Goal: Entertainment & Leisure: Consume media (video, audio)

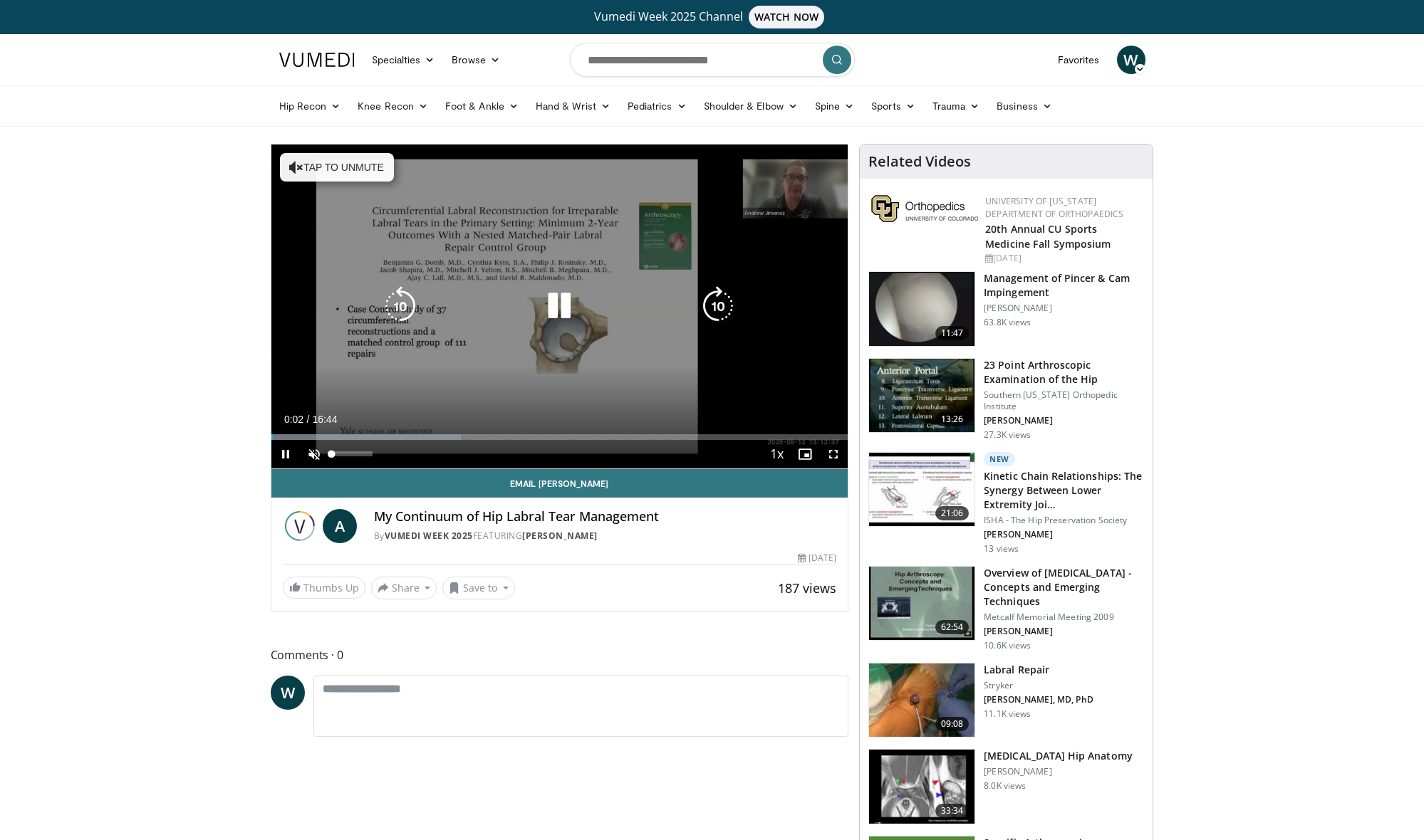
click at [318, 458] on span "Video Player" at bounding box center [313, 454] width 28 height 28
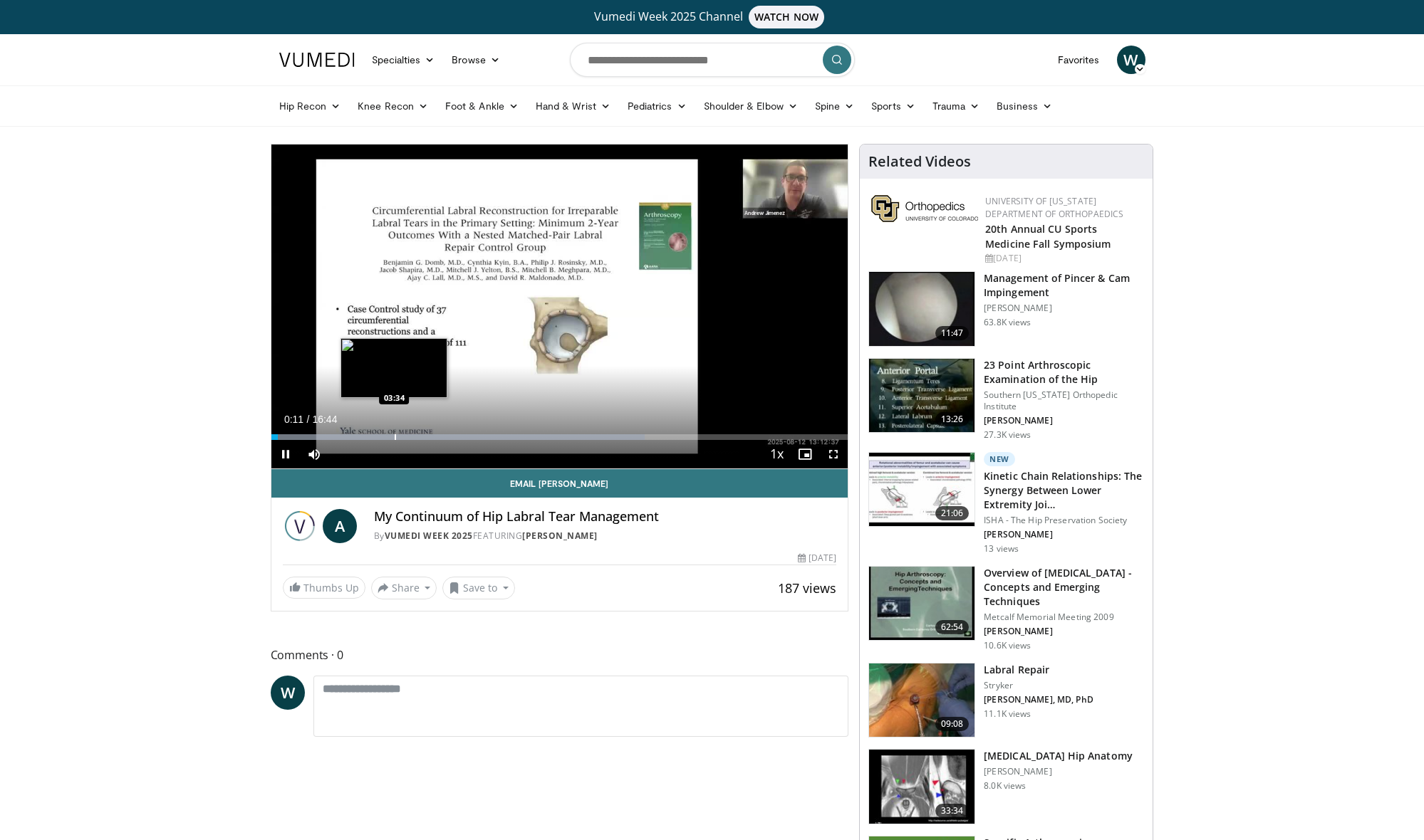
click at [395, 436] on div "Progress Bar" at bounding box center [396, 437] width 2 height 5
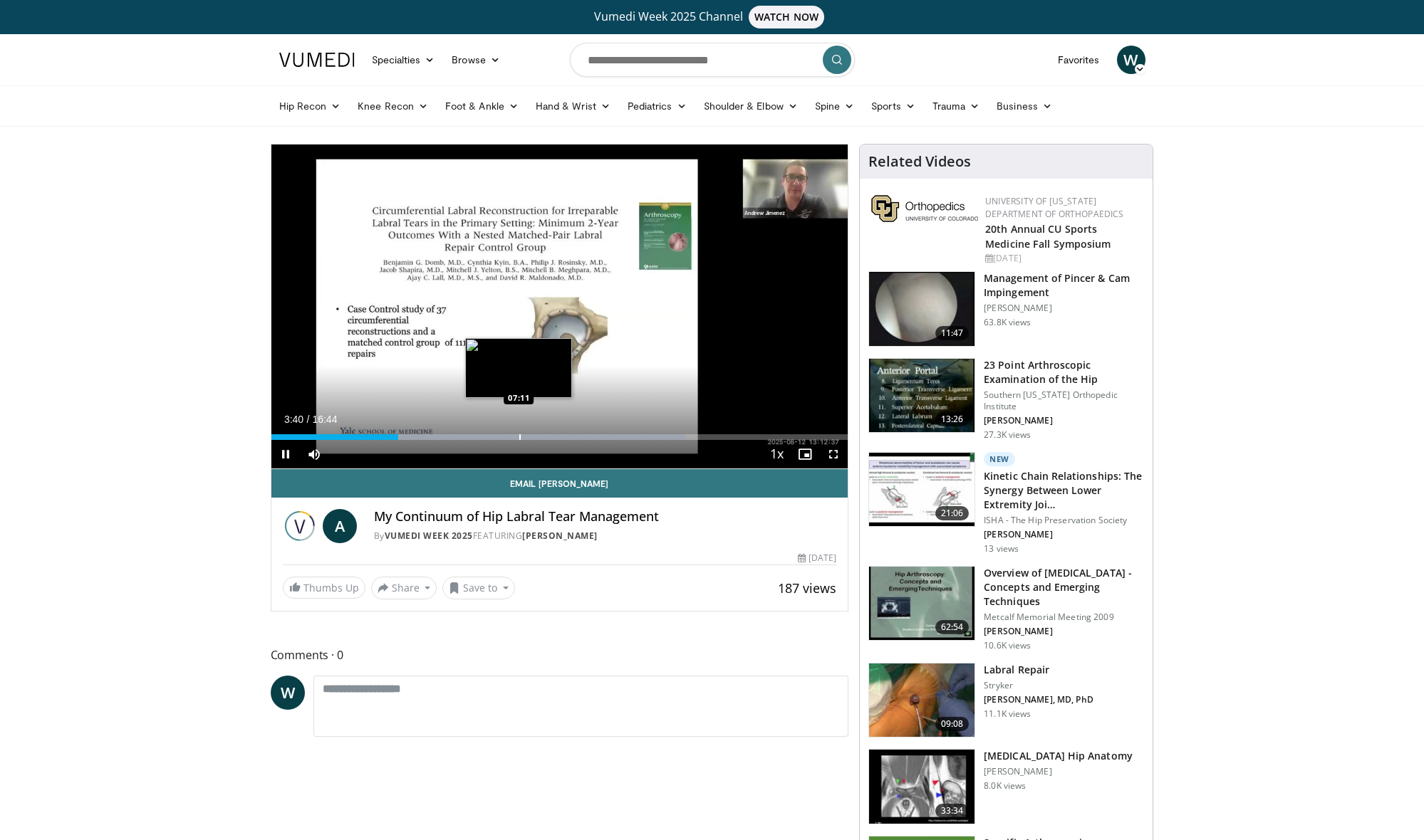
click at [519, 436] on div "Progress Bar" at bounding box center [520, 437] width 2 height 5
click at [572, 438] on video-js "**********" at bounding box center [559, 306] width 577 height 325
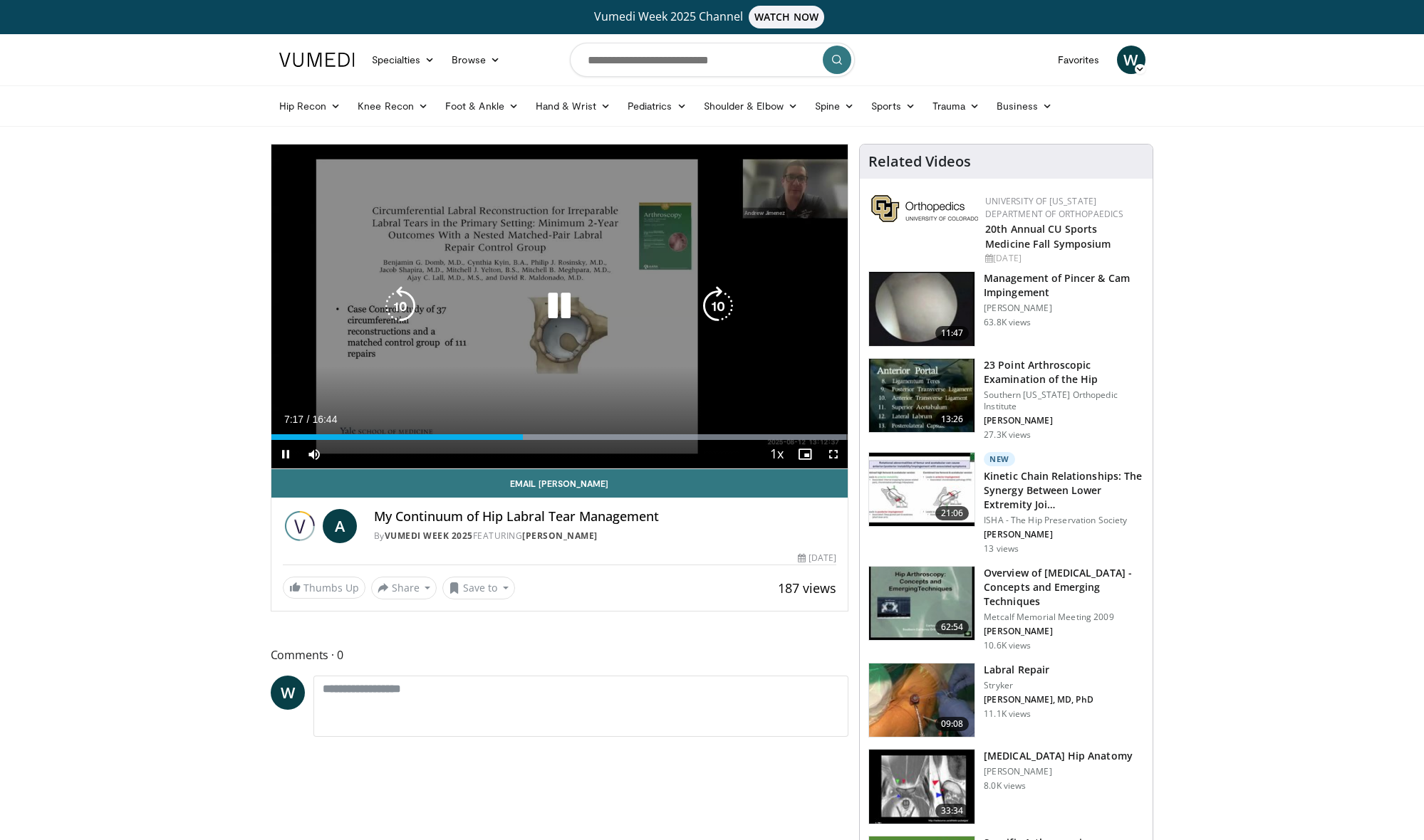
click at [718, 440] on div "Current Time 7:17 / Duration 16:44 Pause Skip Backward Skip Forward Mute 0% Loa…" at bounding box center [559, 454] width 577 height 28
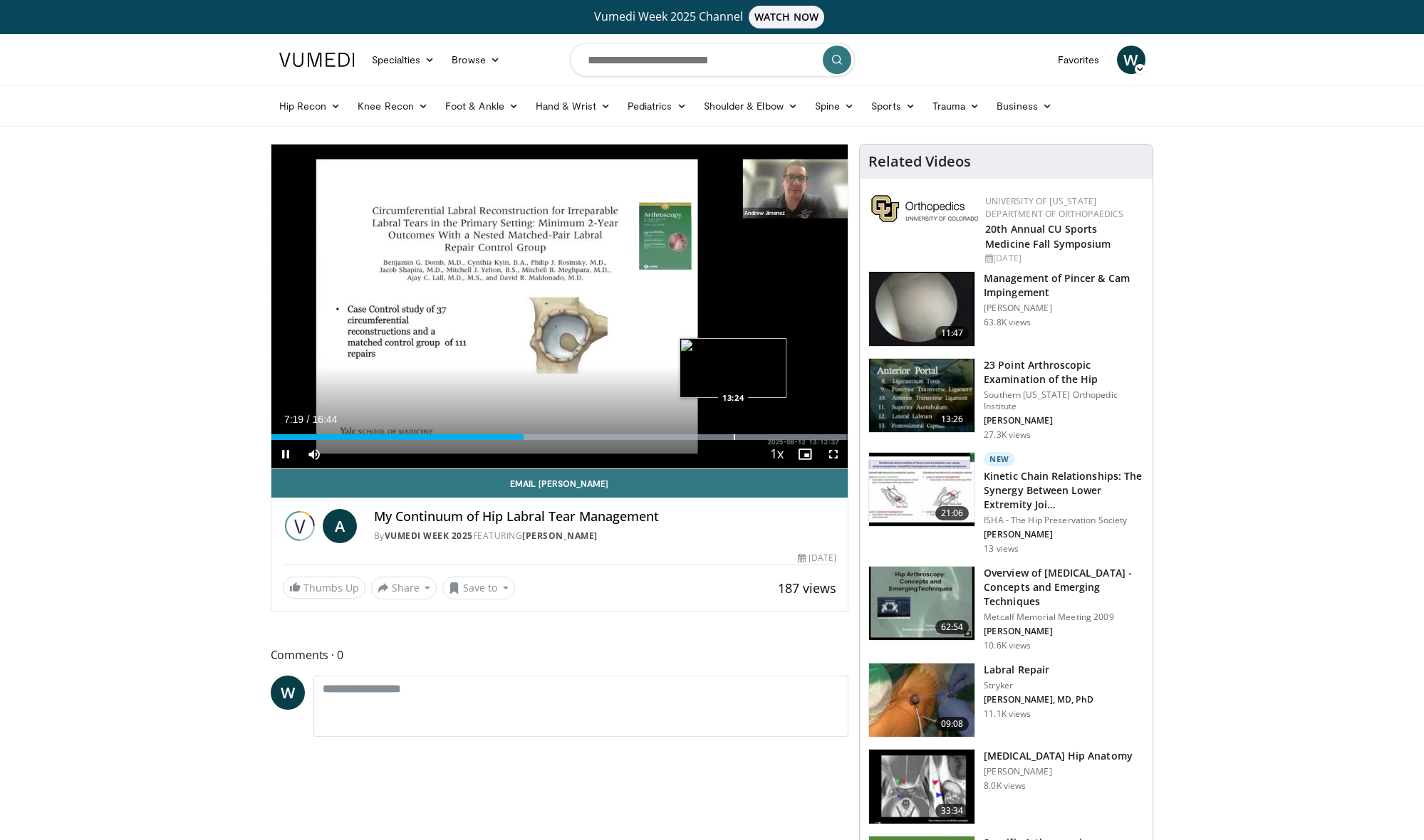
click at [734, 439] on div "Progress Bar" at bounding box center [734, 437] width 2 height 5
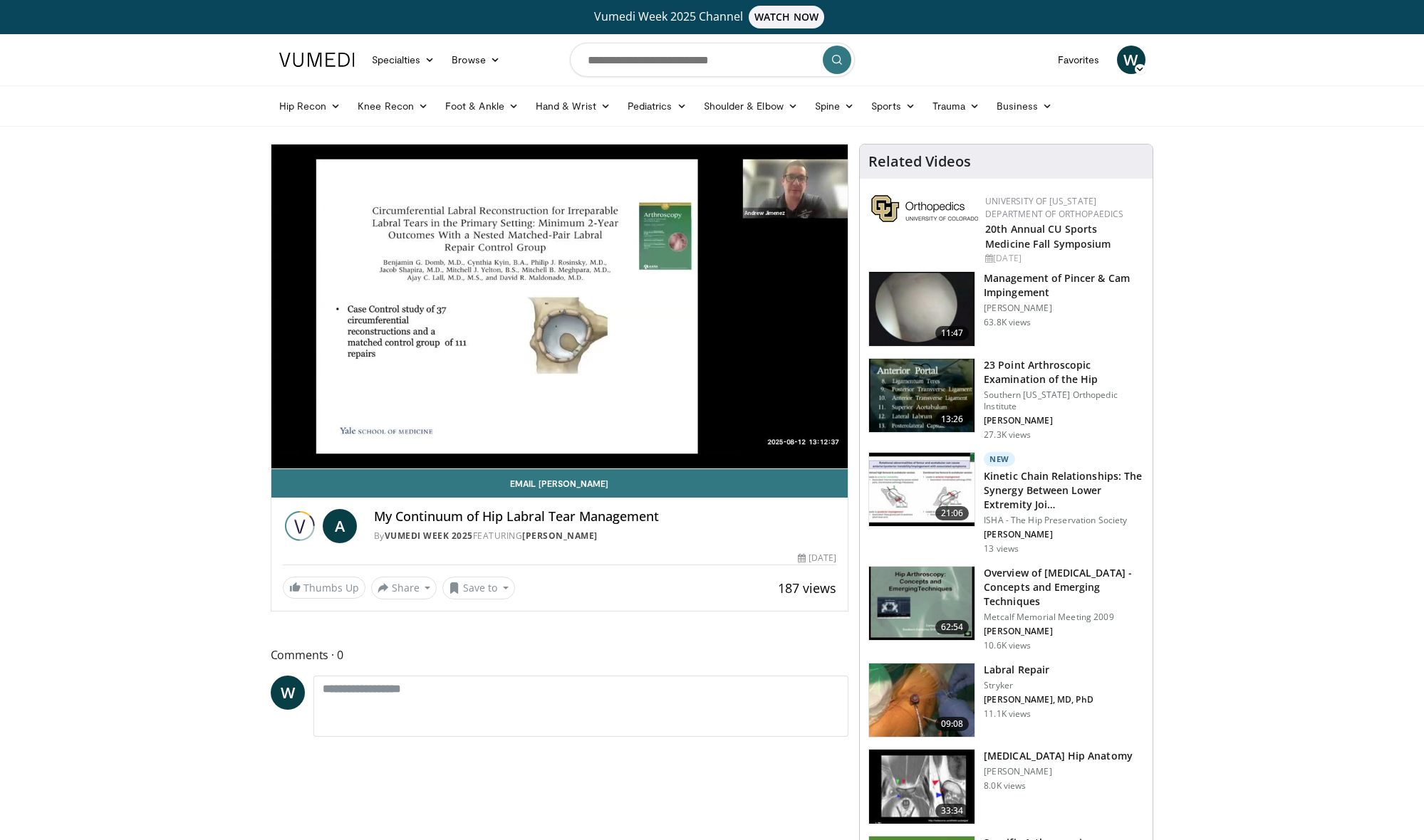
click at [763, 439] on div "10 seconds Tap to unmute" at bounding box center [559, 306] width 577 height 324
